Goal: Check status: Check status

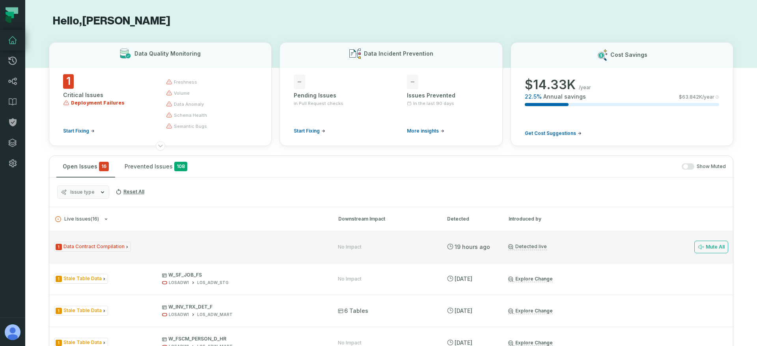
click at [168, 244] on div "1 Data Contract Compilation" at bounding box center [189, 247] width 270 height 10
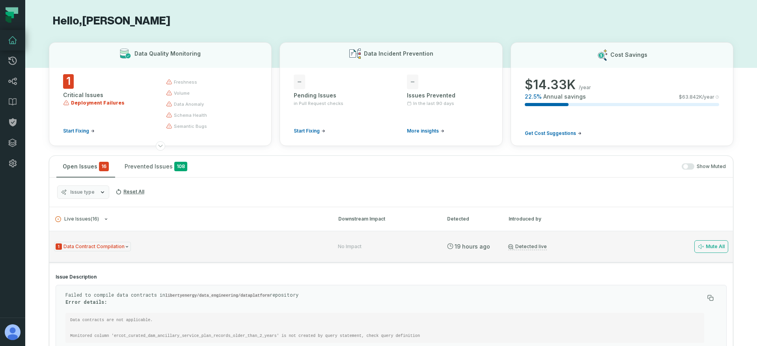
click at [153, 239] on div "1 Data Contract Compilation No Impact [DATE] 1:53:21 AM Detected live Mute All" at bounding box center [391, 247] width 684 height 32
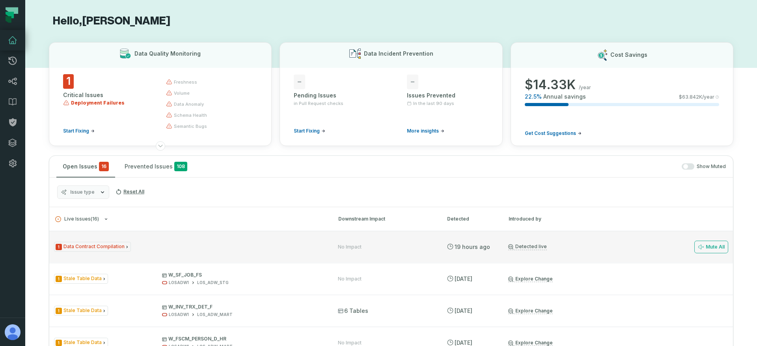
click at [166, 248] on div "1 Data Contract Compilation" at bounding box center [189, 247] width 270 height 10
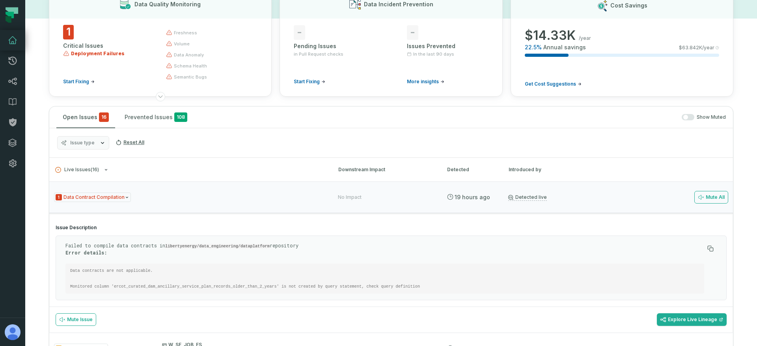
scroll to position [54, 0]
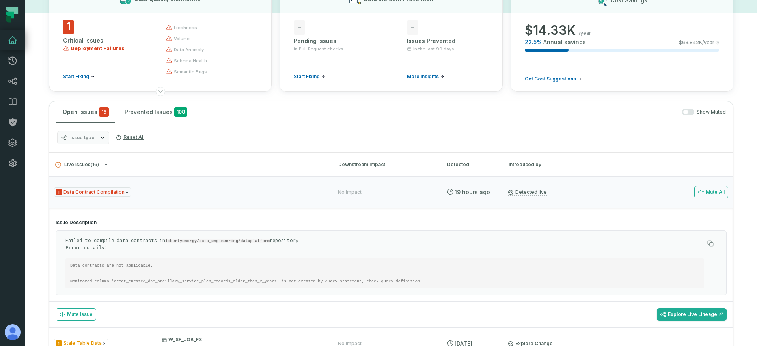
click at [125, 238] on p "Failed to compile data contracts in libertyenergy/data_engineering/dataplatform…" at bounding box center [384, 243] width 639 height 13
click at [85, 264] on code "Data contracts are not applicable. Monitored column 'ercot_curated_dam_ancillar…" at bounding box center [245, 273] width 350 height 21
click at [302, 280] on code "Data contracts are not applicable. Monitored column 'ercot_curated_dam_ancillar…" at bounding box center [245, 273] width 350 height 21
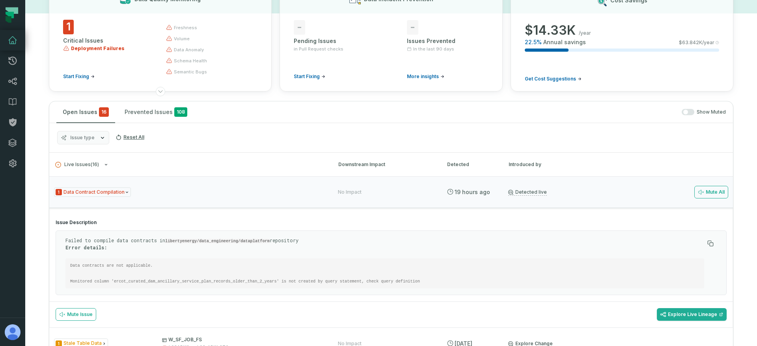
click at [114, 263] on code "Data contracts are not applicable. Monitored column 'ercot_curated_dam_ancillar…" at bounding box center [245, 273] width 350 height 21
click at [100, 267] on code "Data contracts are not applicable. Monitored column 'ercot_curated_dam_ancillar…" at bounding box center [245, 273] width 350 height 21
click at [138, 265] on code "Data contracts are not applicable. Monitored column 'ercot_curated_dam_ancillar…" at bounding box center [245, 273] width 350 height 21
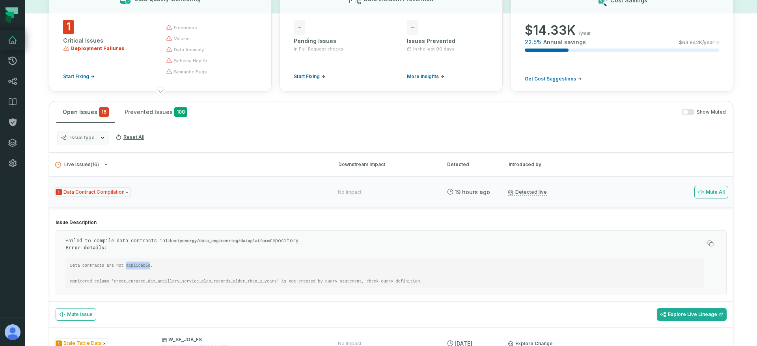
click at [138, 265] on code "Data contracts are not applicable. Monitored column 'ercot_curated_dam_ancillar…" at bounding box center [245, 273] width 350 height 21
click at [133, 252] on div at bounding box center [133, 252] width 0 height 0
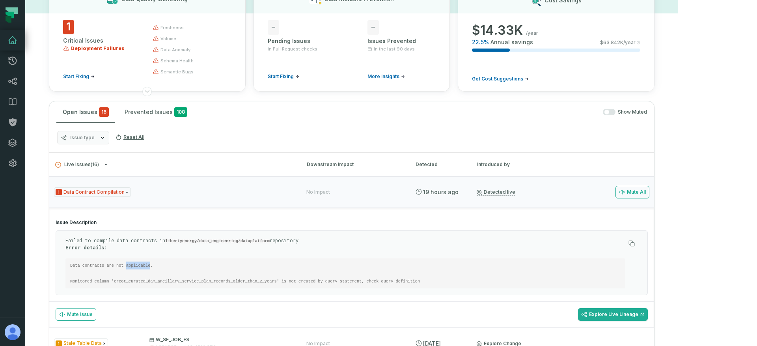
click at [136, 265] on code "Data contracts are not applicable. Monitored column 'ercot_curated_dam_ancillar…" at bounding box center [245, 273] width 350 height 21
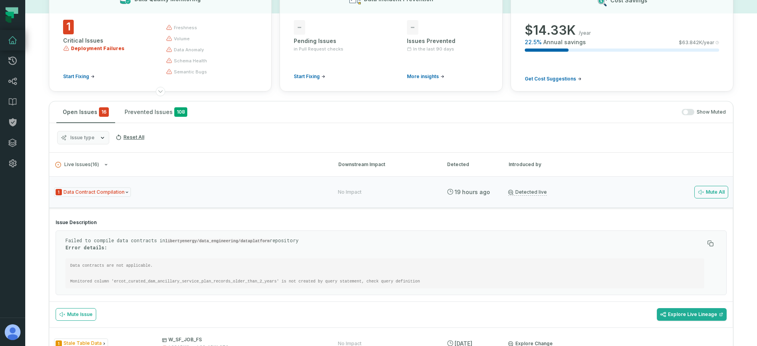
click at [103, 266] on code "Data contracts are not applicable. Monitored column 'ercot_curated_dam_ancillar…" at bounding box center [245, 273] width 350 height 21
click at [107, 265] on code "Data contracts are not applicable. Monitored column 'ercot_curated_dam_ancillar…" at bounding box center [245, 273] width 350 height 21
click at [168, 283] on pre "Data contracts are not applicable. Monitored column 'ercot_curated_dam_ancillar…" at bounding box center [384, 273] width 639 height 30
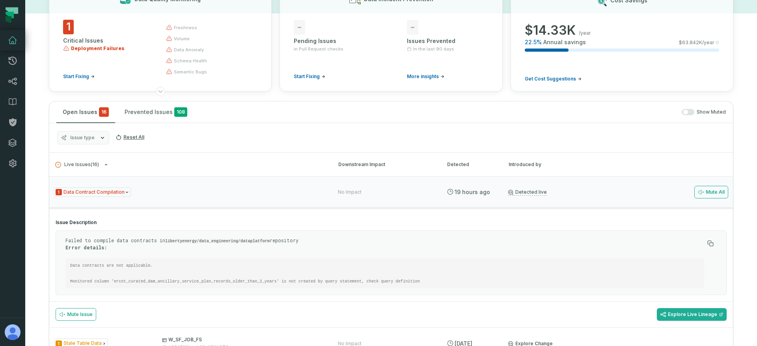
click at [170, 282] on code "Data contracts are not applicable. Monitored column 'ercot_curated_dam_ancillar…" at bounding box center [245, 273] width 350 height 21
click at [382, 278] on code "Data contracts are not applicable. Monitored column 'ercot_curated_dam_ancillar…" at bounding box center [245, 273] width 350 height 21
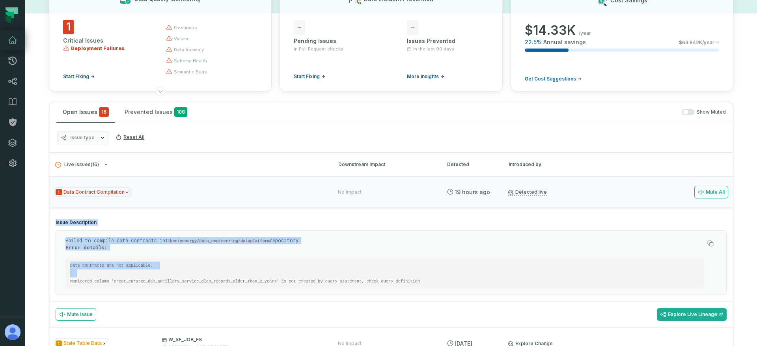
click at [382, 278] on code "Data contracts are not applicable. Monitored column 'ercot_curated_dam_ancillar…" at bounding box center [245, 273] width 350 height 21
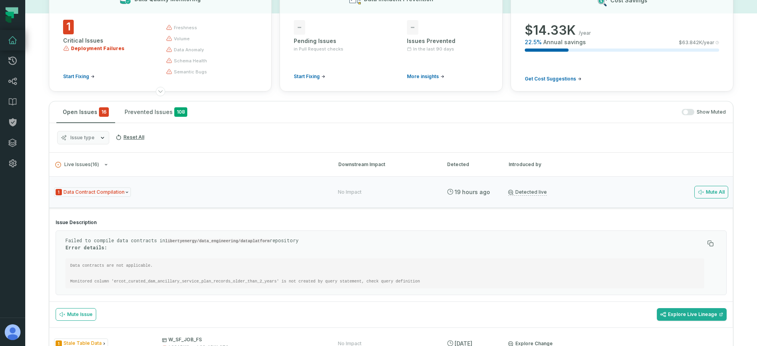
click at [300, 274] on pre "Data contracts are not applicable. Monitored column 'ercot_curated_dam_ancillar…" at bounding box center [384, 273] width 639 height 30
click at [151, 259] on pre "Data contracts are not applicable. Monitored column 'ercot_curated_dam_ancillar…" at bounding box center [384, 273] width 639 height 30
click at [151, 260] on pre "Data contracts are not applicable. Monitored column 'ercot_curated_dam_ancillar…" at bounding box center [384, 273] width 639 height 30
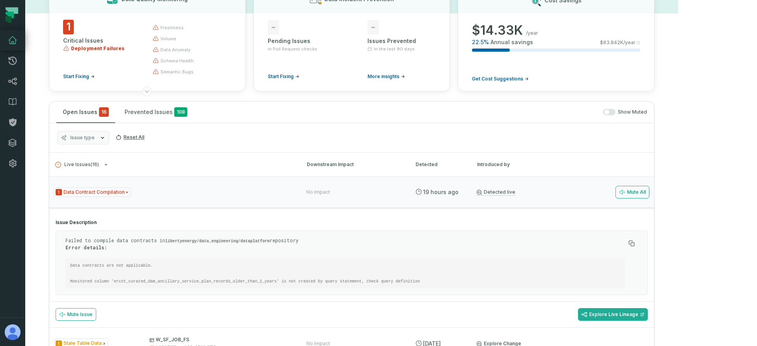
click at [156, 265] on code "Data contracts are not applicable. Monitored column 'ercot_curated_dam_ancillar…" at bounding box center [245, 273] width 350 height 21
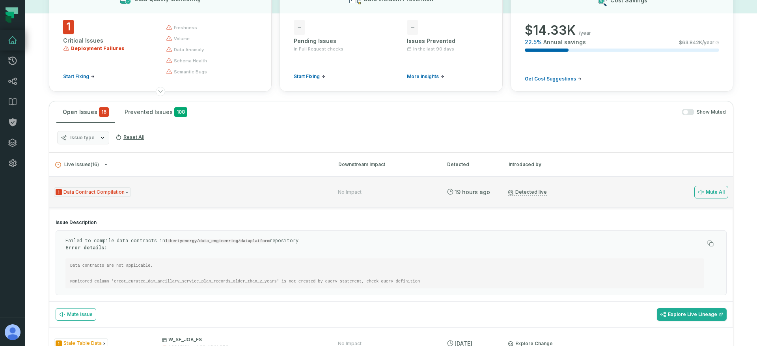
click at [171, 195] on div "1 Data Contract Compilation" at bounding box center [189, 192] width 270 height 10
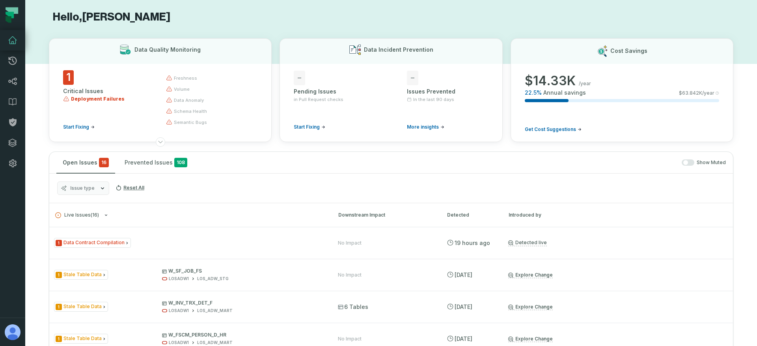
scroll to position [0, 0]
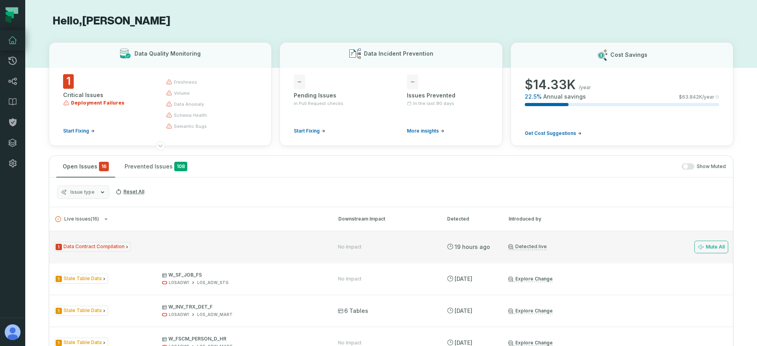
click at [192, 247] on div "1 Data Contract Compilation" at bounding box center [189, 247] width 270 height 10
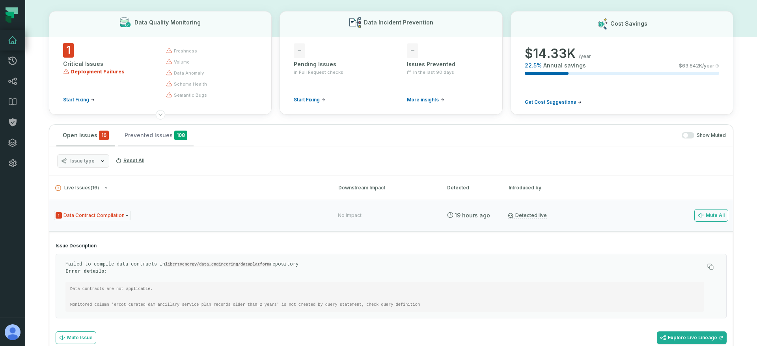
scroll to position [61, 0]
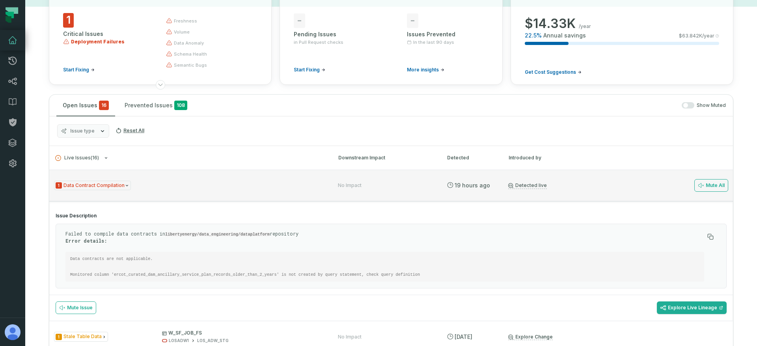
click at [160, 184] on div "1 Data Contract Compilation" at bounding box center [189, 186] width 270 height 10
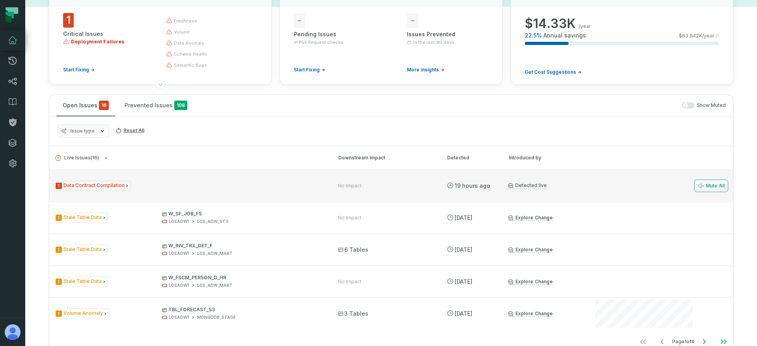
click at [164, 177] on div "1 Data Contract Compilation No Impact [DATE] 1:53:21 AM Detected live Mute All" at bounding box center [391, 186] width 684 height 32
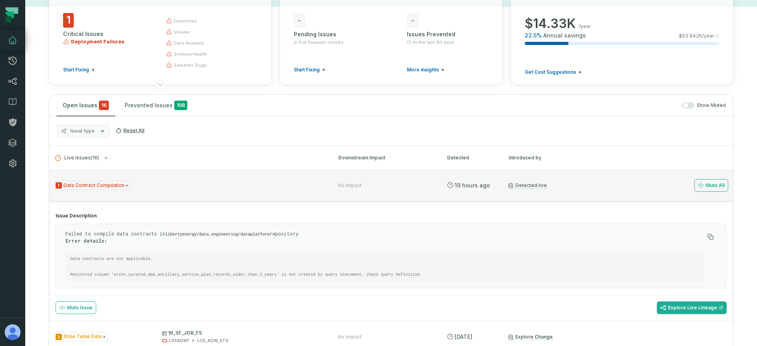
click at [164, 178] on div "1 Data Contract Compilation No Impact [DATE] 1:53:21 AM Detected live Mute All" at bounding box center [391, 186] width 684 height 32
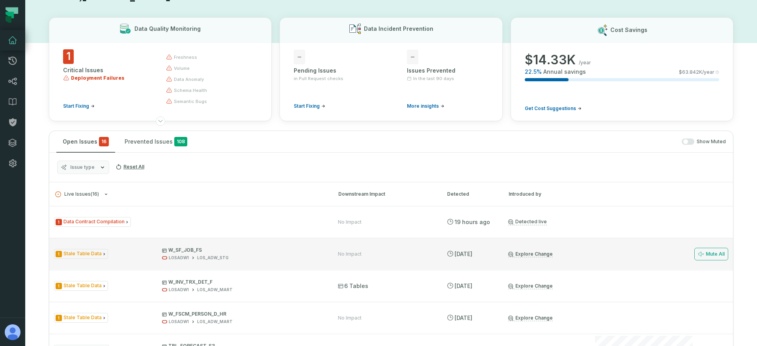
scroll to position [0, 0]
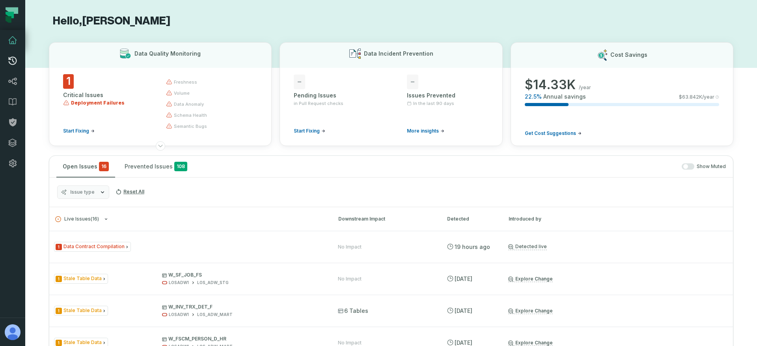
click at [12, 63] on icon at bounding box center [12, 60] width 9 height 9
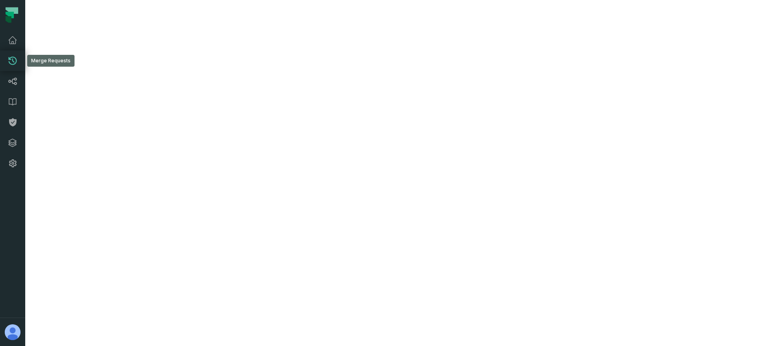
click at [17, 60] on icon at bounding box center [12, 60] width 9 height 9
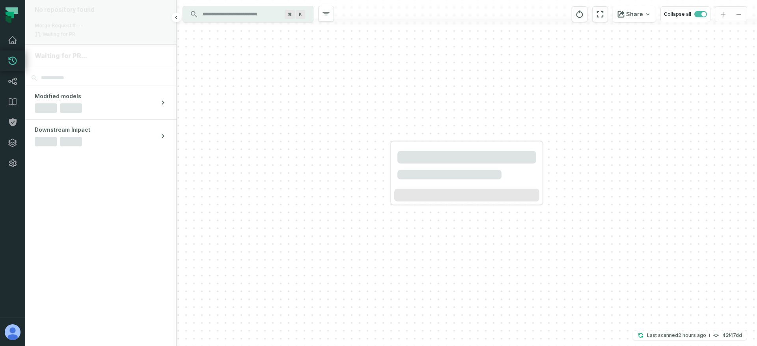
click at [112, 17] on div "No repository found Merge Request #--- Waiting for PR" at bounding box center [100, 22] width 151 height 44
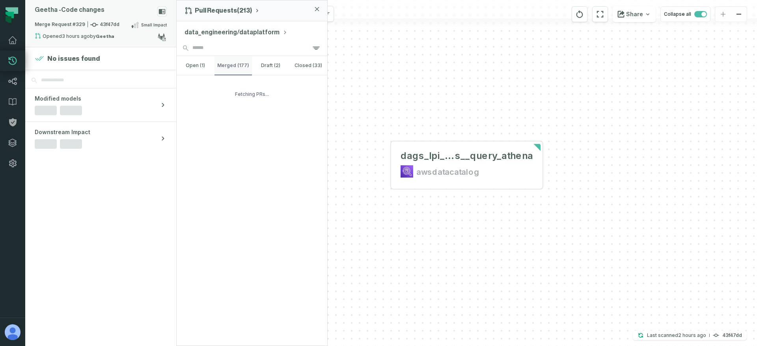
click at [229, 63] on button "merged (177)" at bounding box center [233, 65] width 38 height 19
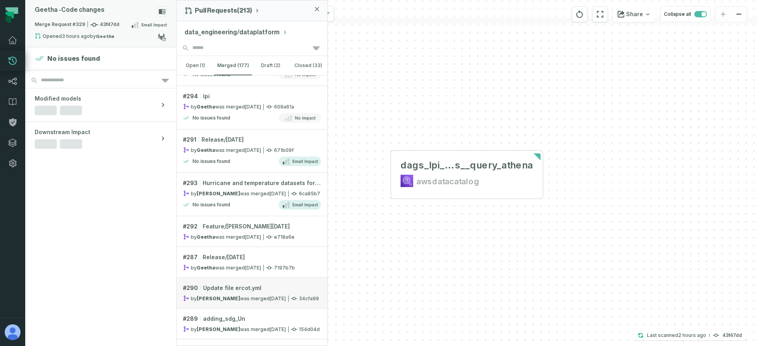
scroll to position [1257, 0]
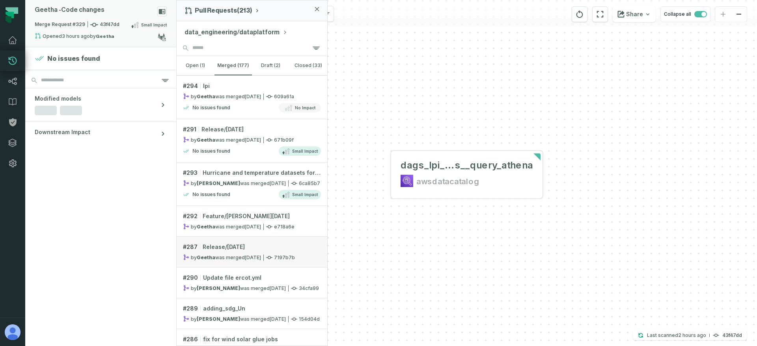
click at [226, 247] on span "Release/[DATE]" at bounding box center [224, 247] width 42 height 8
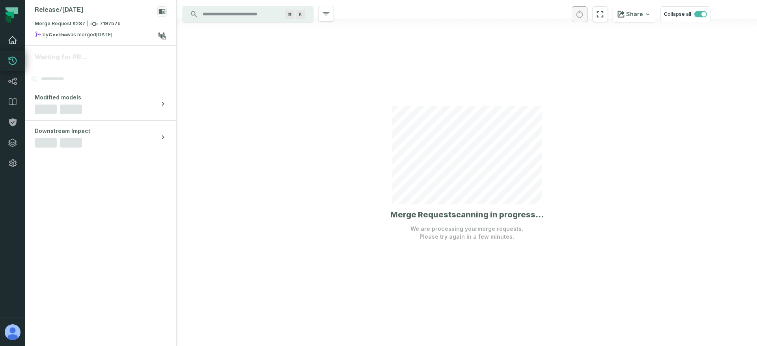
click at [15, 41] on icon at bounding box center [12, 39] width 9 height 9
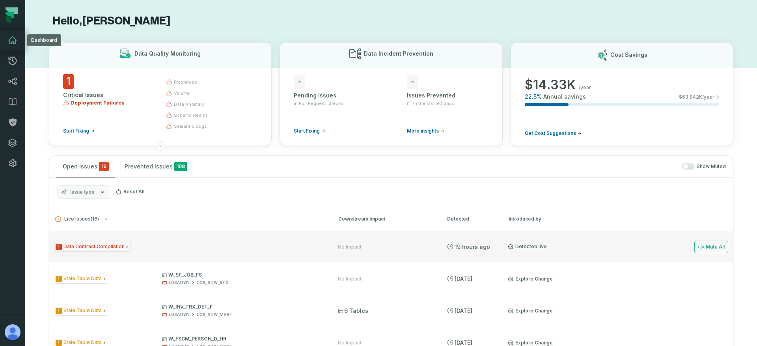
click at [152, 244] on div "1 Data Contract Compilation" at bounding box center [189, 247] width 270 height 10
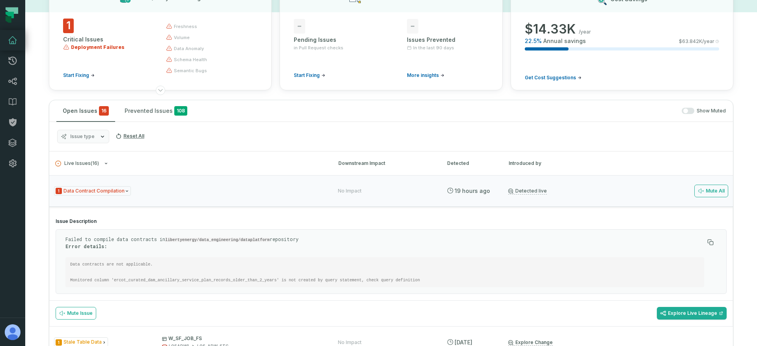
scroll to position [51, 0]
